Goal: Transaction & Acquisition: Purchase product/service

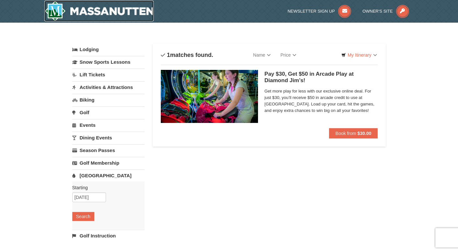
click at [52, 8] on img at bounding box center [98, 11] width 109 height 21
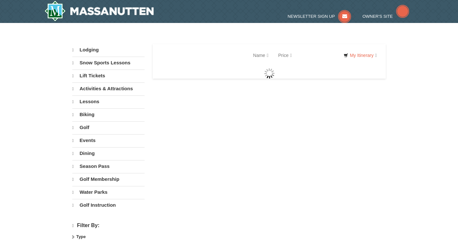
select select "9"
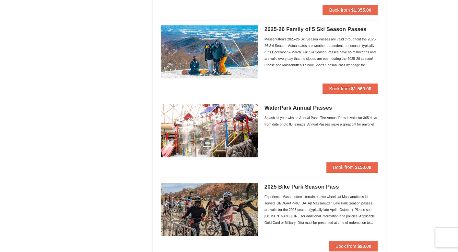
scroll to position [454, 0]
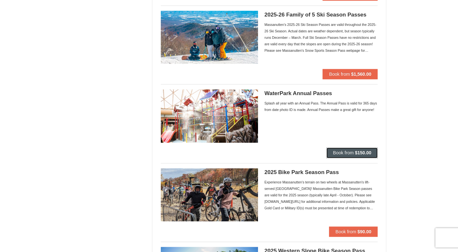
click at [350, 154] on span "Book from" at bounding box center [343, 152] width 21 height 5
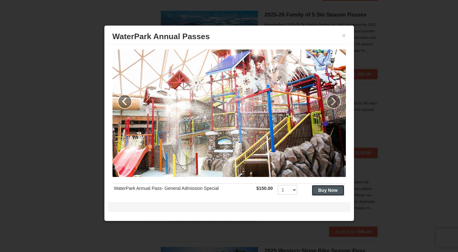
click at [319, 188] on strong "Buy Now" at bounding box center [327, 190] width 19 height 5
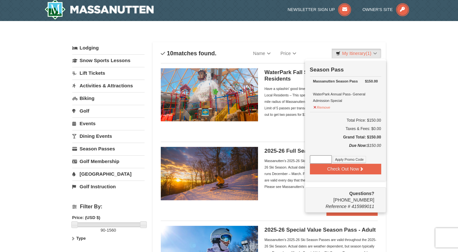
scroll to position [2, 0]
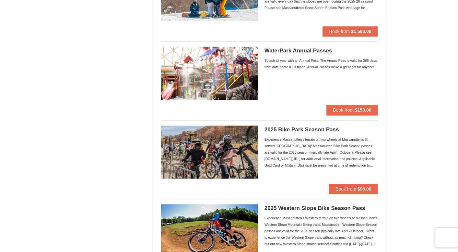
scroll to position [455, 0]
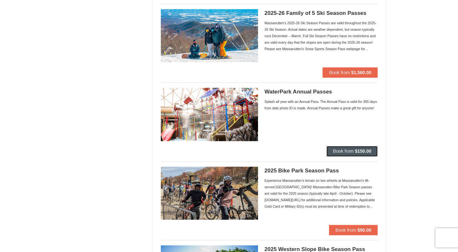
click at [347, 151] on span "Book from" at bounding box center [343, 151] width 21 height 5
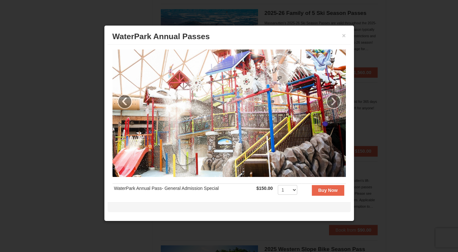
click at [163, 187] on td "WaterPark Annual Pass- General Admission Special" at bounding box center [183, 192] width 142 height 16
click at [235, 37] on h3 "WaterPark Annual Passes" at bounding box center [228, 37] width 233 height 10
click at [325, 190] on strong "Buy Now" at bounding box center [327, 190] width 19 height 5
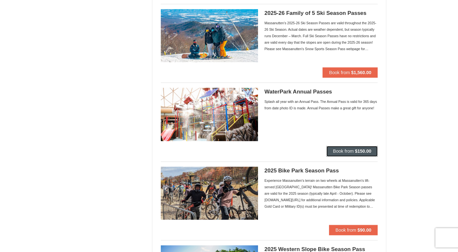
click at [350, 150] on span "Book from" at bounding box center [343, 151] width 21 height 5
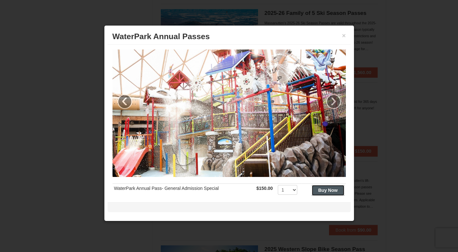
click at [321, 188] on strong "Buy Now" at bounding box center [327, 190] width 19 height 5
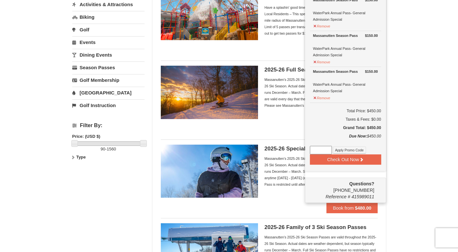
scroll to position [99, 0]
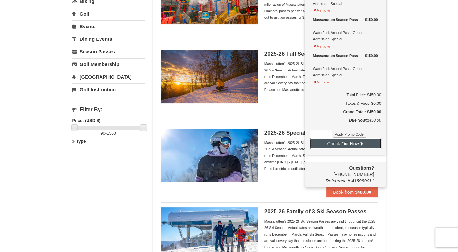
click at [343, 145] on button "Check Out Now" at bounding box center [345, 144] width 71 height 10
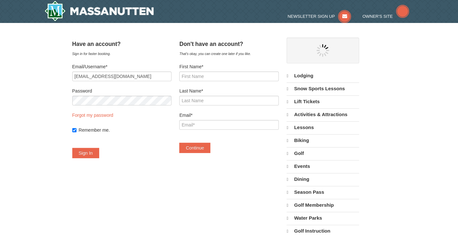
select select "9"
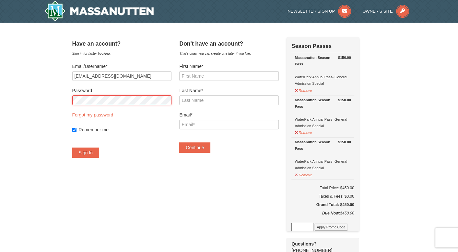
click at [72, 148] on button "Sign In" at bounding box center [85, 153] width 27 height 10
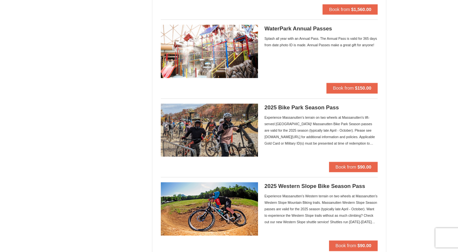
scroll to position [486, 0]
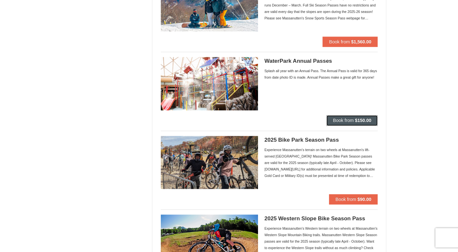
click at [348, 119] on span "Book from" at bounding box center [343, 120] width 21 height 5
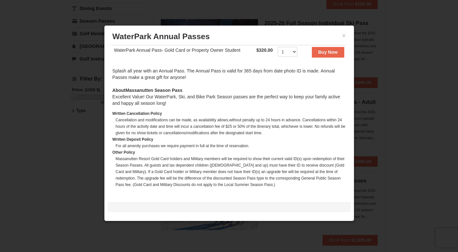
scroll to position [0, 0]
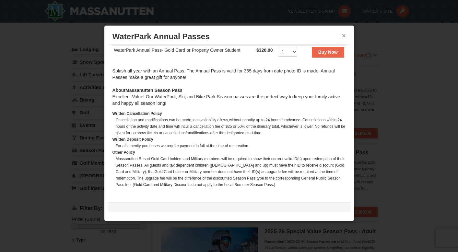
click at [342, 35] on button "×" at bounding box center [344, 35] width 4 height 6
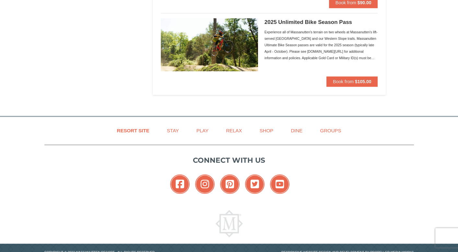
scroll to position [779, 0]
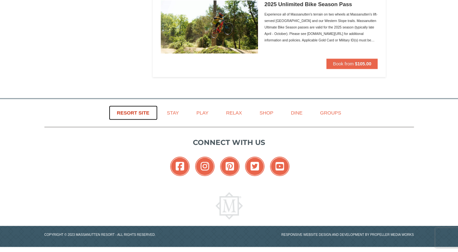
click at [132, 111] on link "Resort Site" at bounding box center [133, 113] width 49 height 15
